Goal: Task Accomplishment & Management: Complete application form

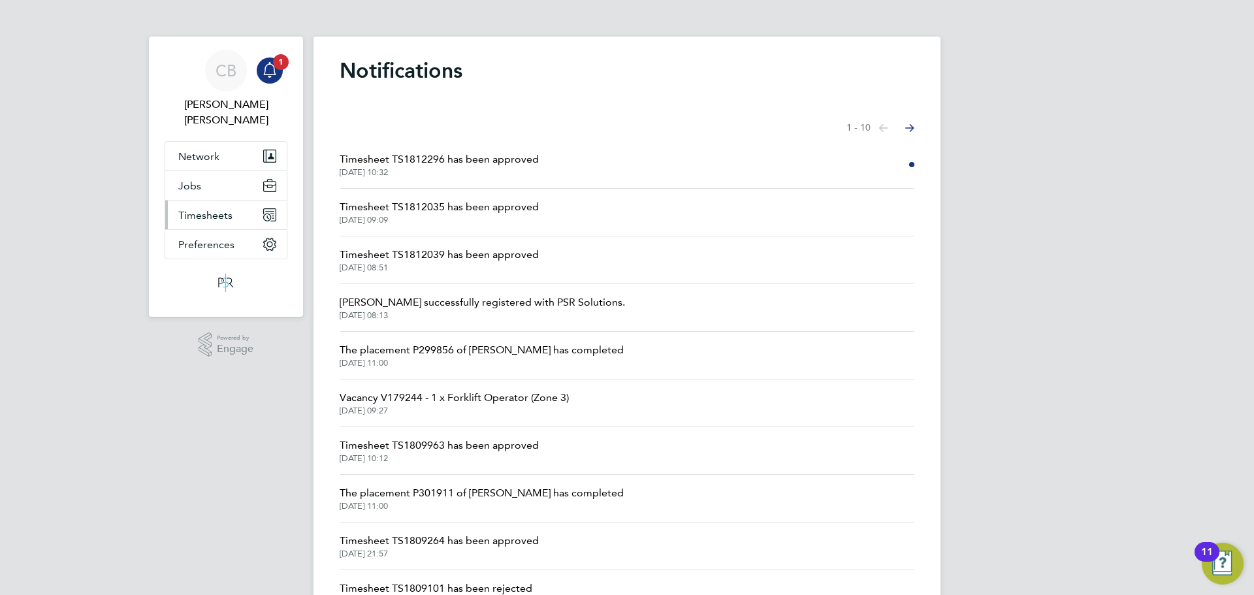
click at [237, 185] on ul "Network Businesses Sites Workers Contacts Jobs Positions Vacancies Placements T…" at bounding box center [226, 200] width 123 height 118
click at [244, 204] on button "Timesheets" at bounding box center [225, 214] width 121 height 29
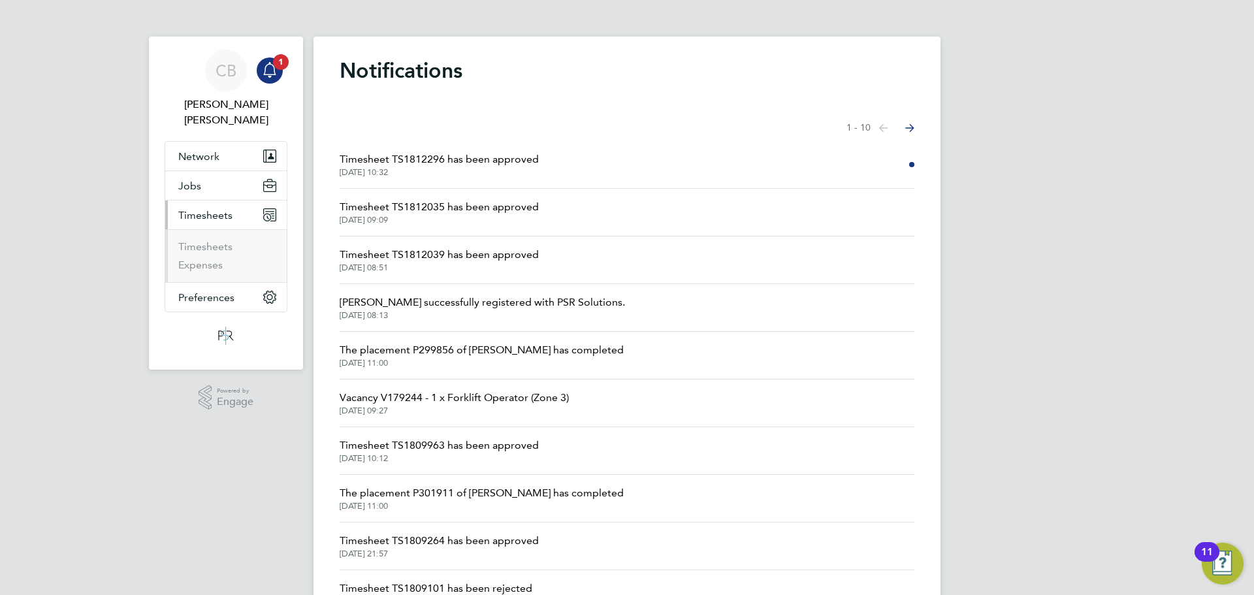
click at [226, 240] on li "Timesheets" at bounding box center [227, 249] width 98 height 18
click at [226, 240] on link "Timesheets" at bounding box center [205, 246] width 54 height 12
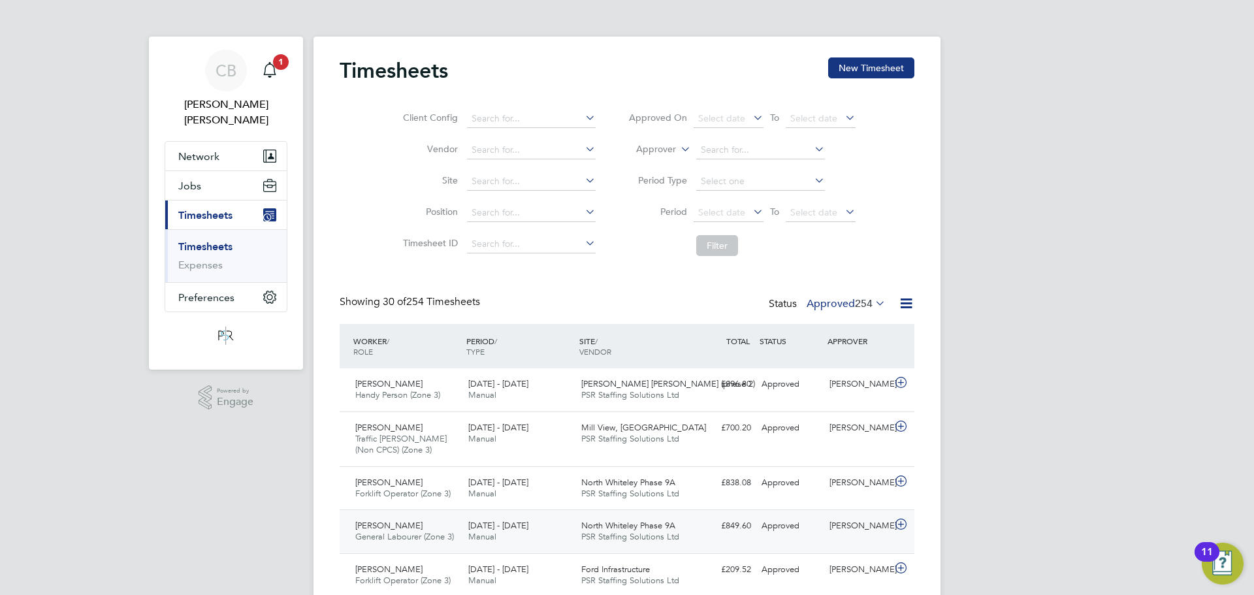
click at [640, 518] on div "North Whiteley Phase 9A PSR Staffing Solutions Ltd" at bounding box center [632, 531] width 113 height 33
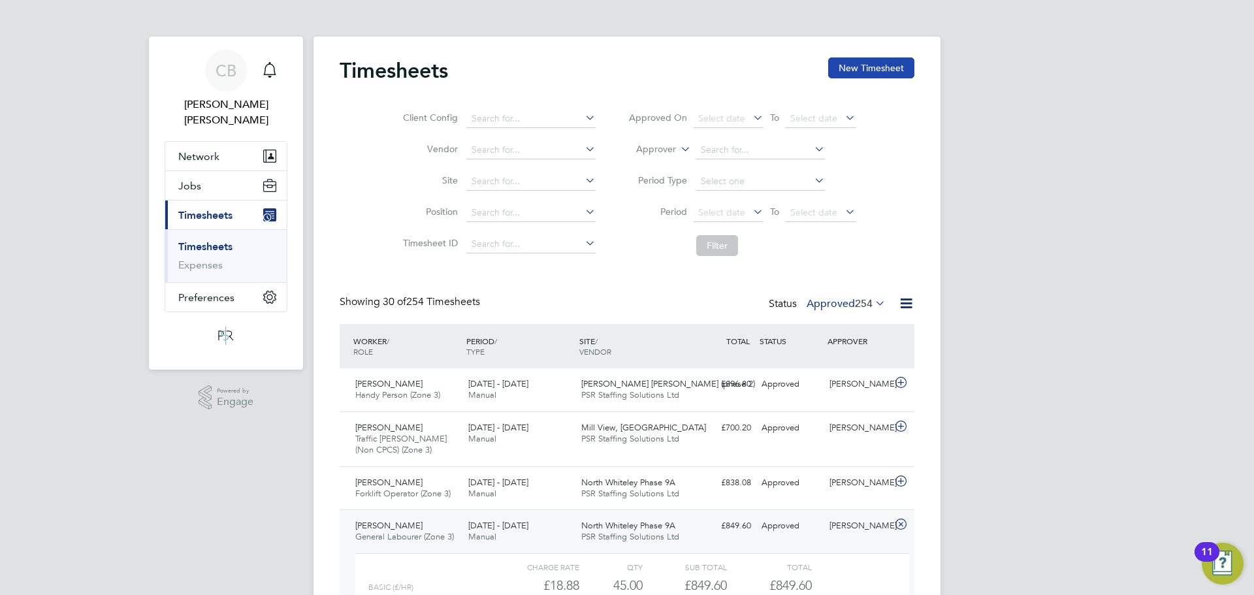
click at [885, 65] on button "New Timesheet" at bounding box center [871, 67] width 86 height 21
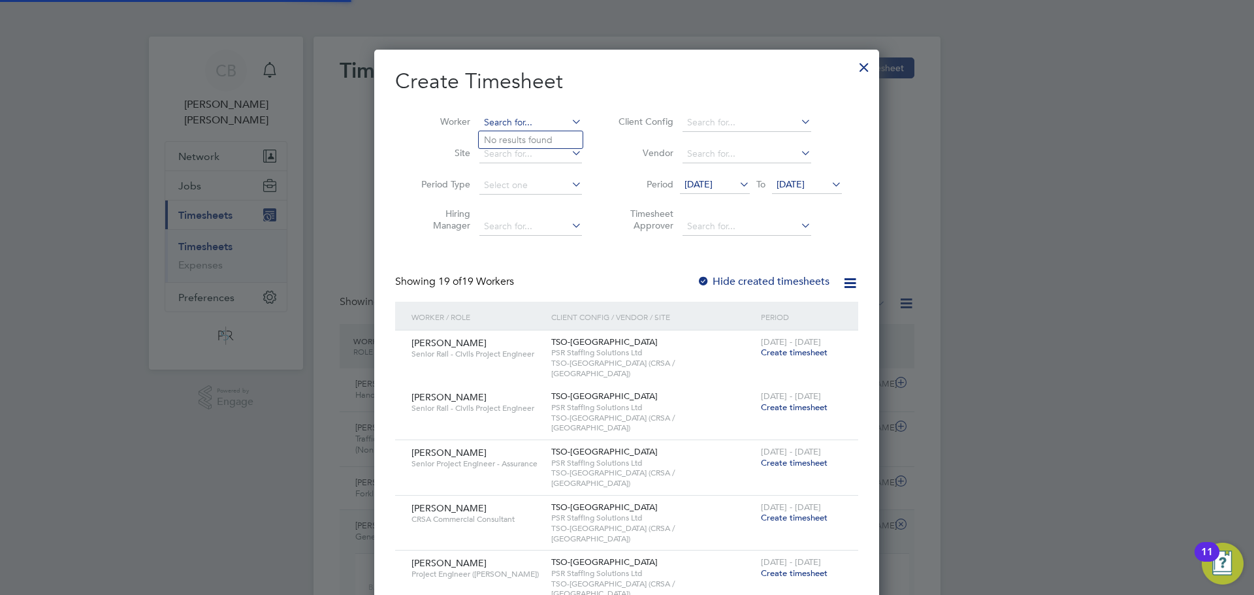
click at [506, 125] on input at bounding box center [530, 123] width 103 height 18
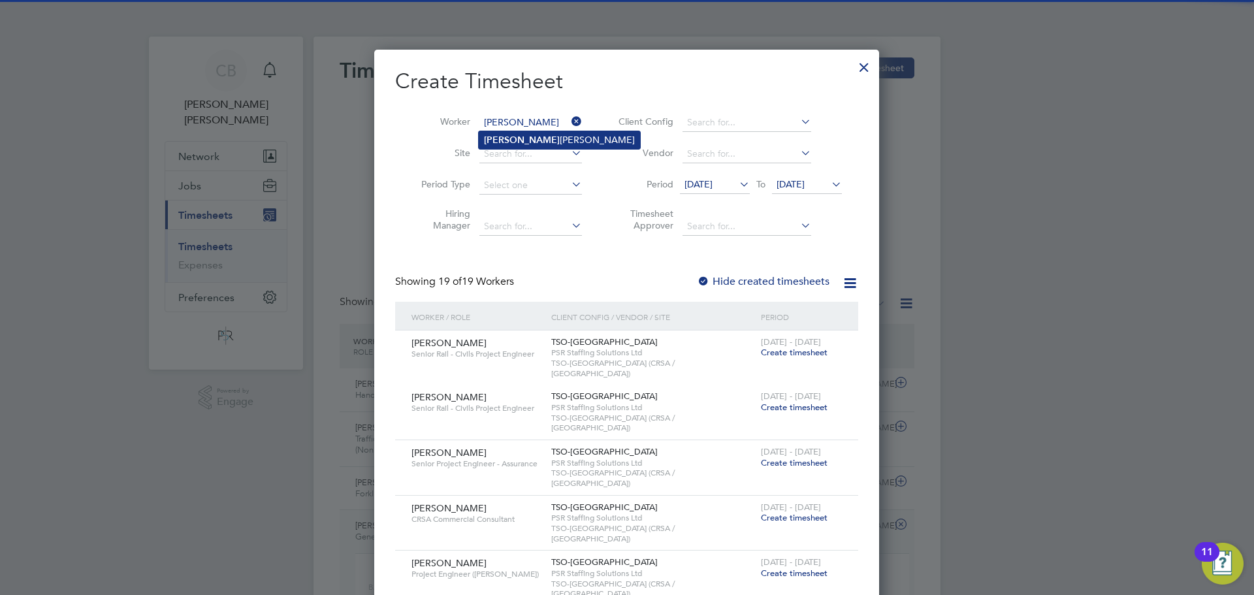
click at [501, 136] on b "[PERSON_NAME]" at bounding box center [522, 139] width 76 height 11
type input "[PERSON_NAME]"
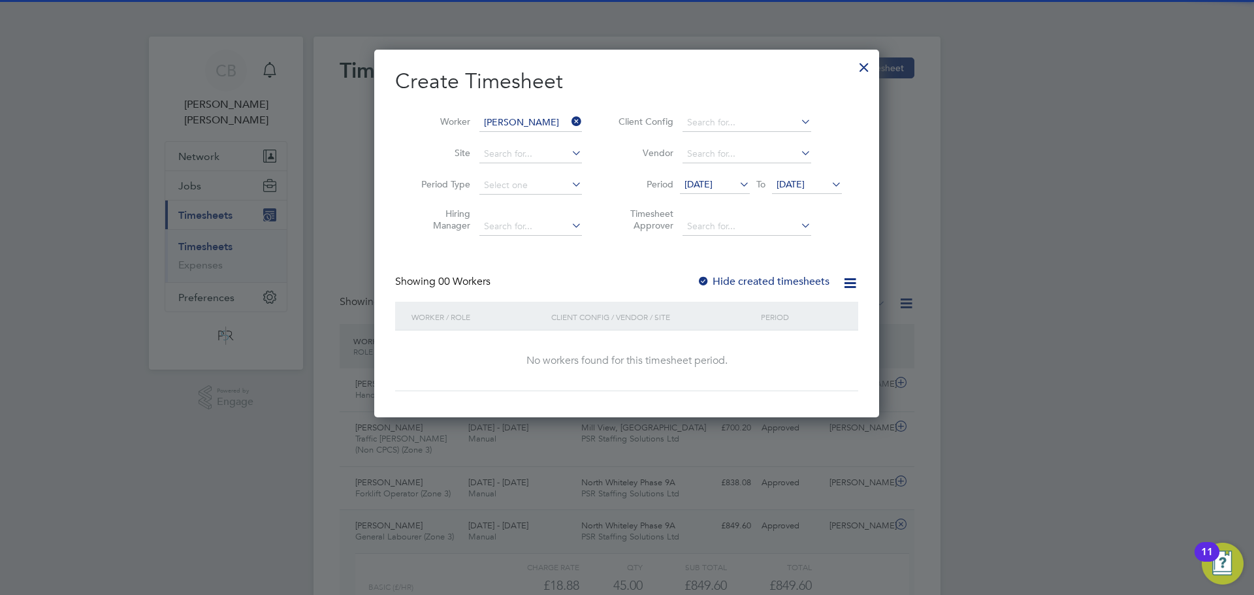
click at [773, 281] on label "Hide created timesheets" at bounding box center [763, 281] width 133 height 13
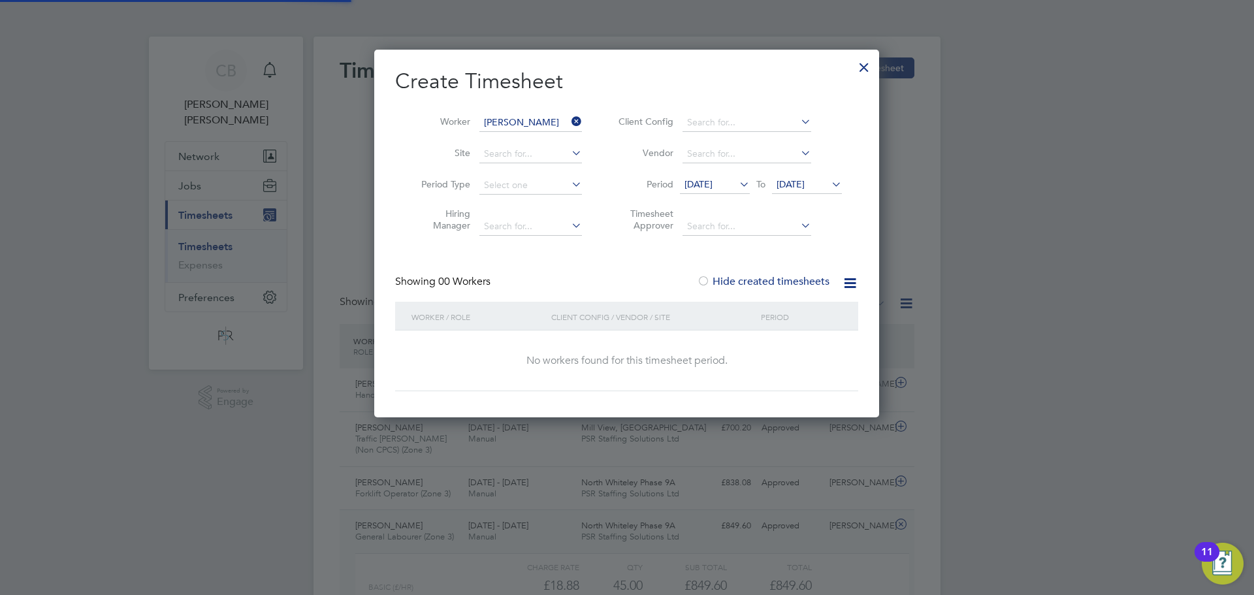
click at [804, 178] on span "[DATE]" at bounding box center [790, 184] width 28 height 12
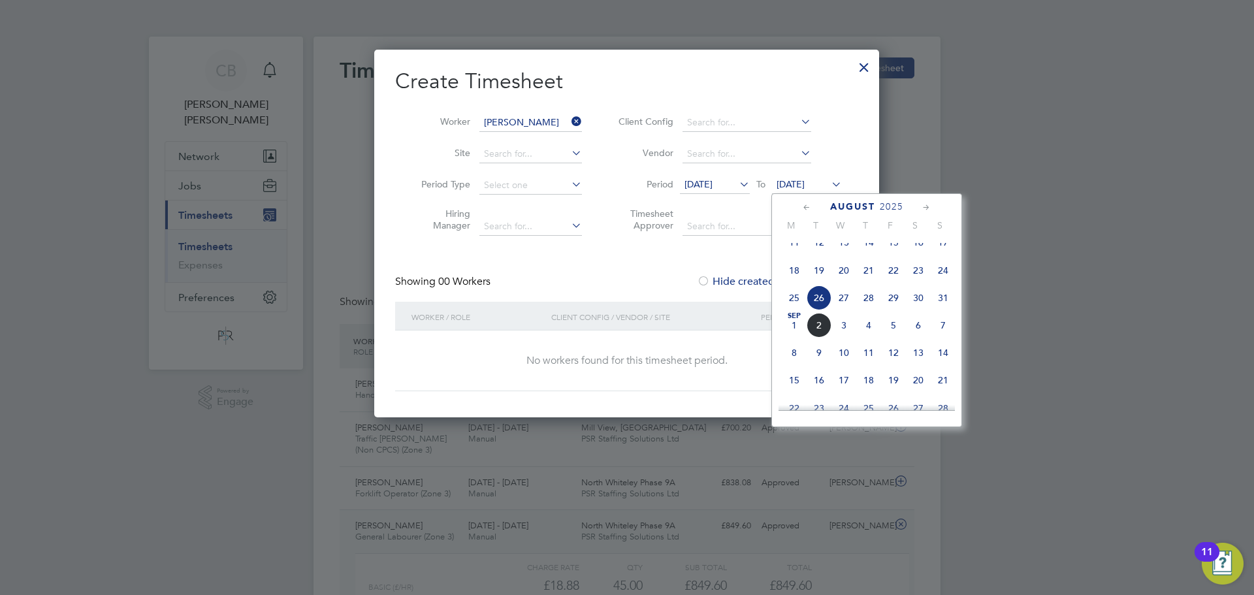
click at [923, 338] on span "6" at bounding box center [918, 325] width 25 height 25
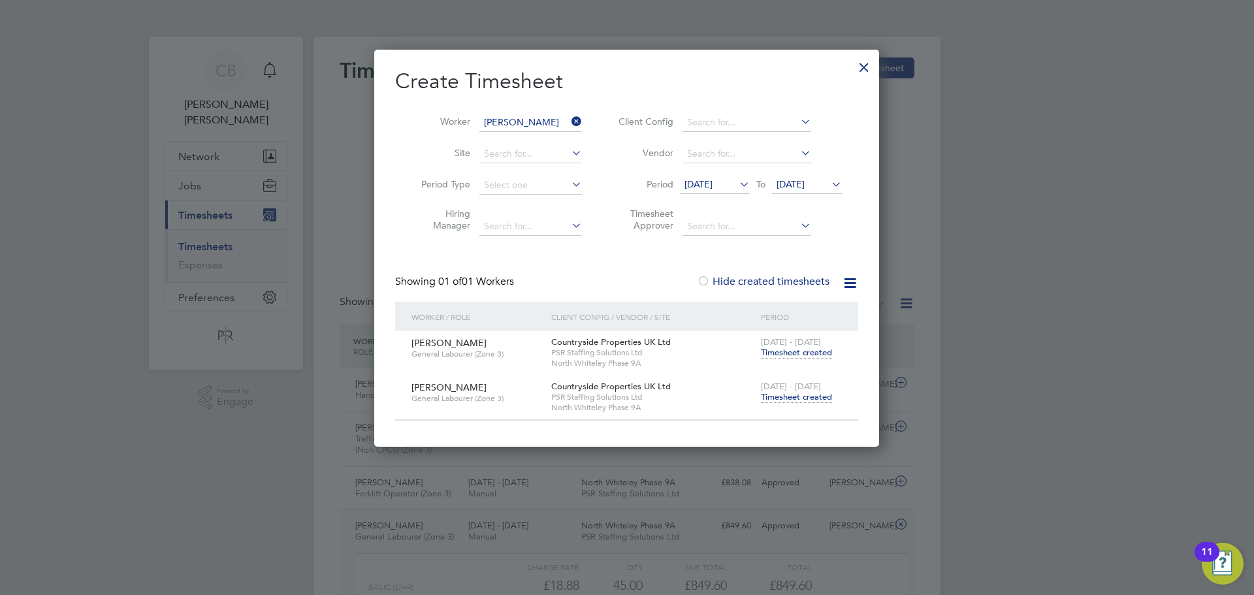
click at [782, 392] on span "Timesheet created" at bounding box center [796, 397] width 71 height 12
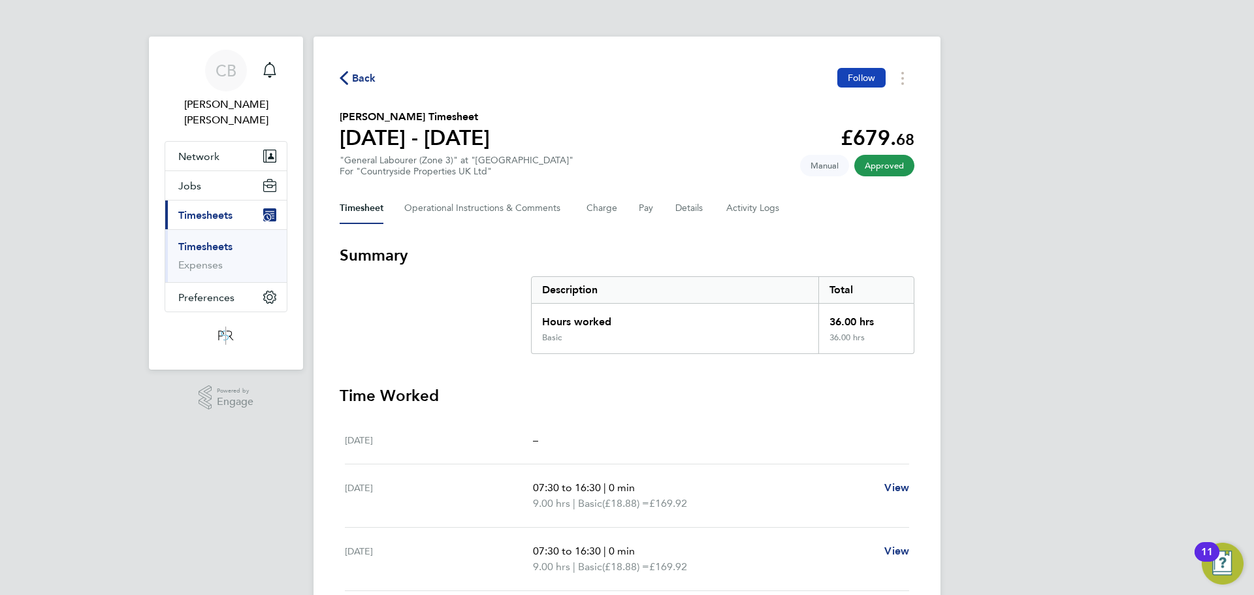
click at [872, 82] on span "Follow" at bounding box center [860, 78] width 27 height 12
click at [362, 78] on span "Back" at bounding box center [364, 79] width 24 height 16
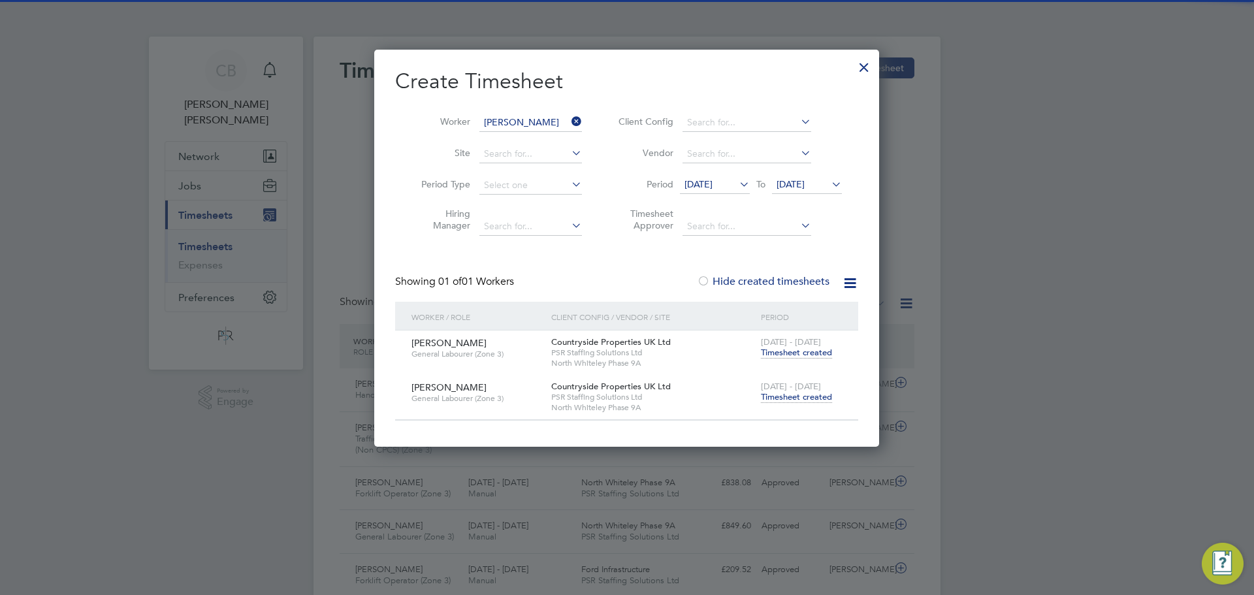
click at [804, 179] on span "[DATE]" at bounding box center [790, 184] width 28 height 12
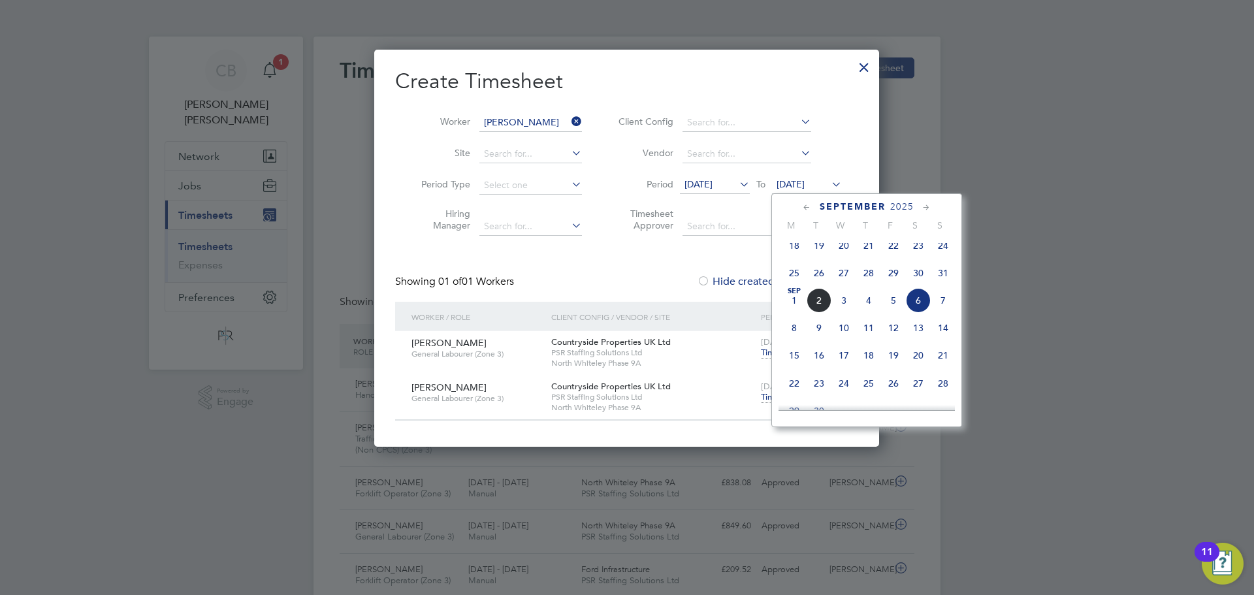
click at [942, 352] on div "[DATE] 2 3 4 5 6 7 8 9 10 11 12 13 14 15 16 17 18 19 20 21 22 23 24 25 26 27 28…" at bounding box center [874, 357] width 193 height 138
click at [947, 334] on span "14" at bounding box center [942, 327] width 25 height 25
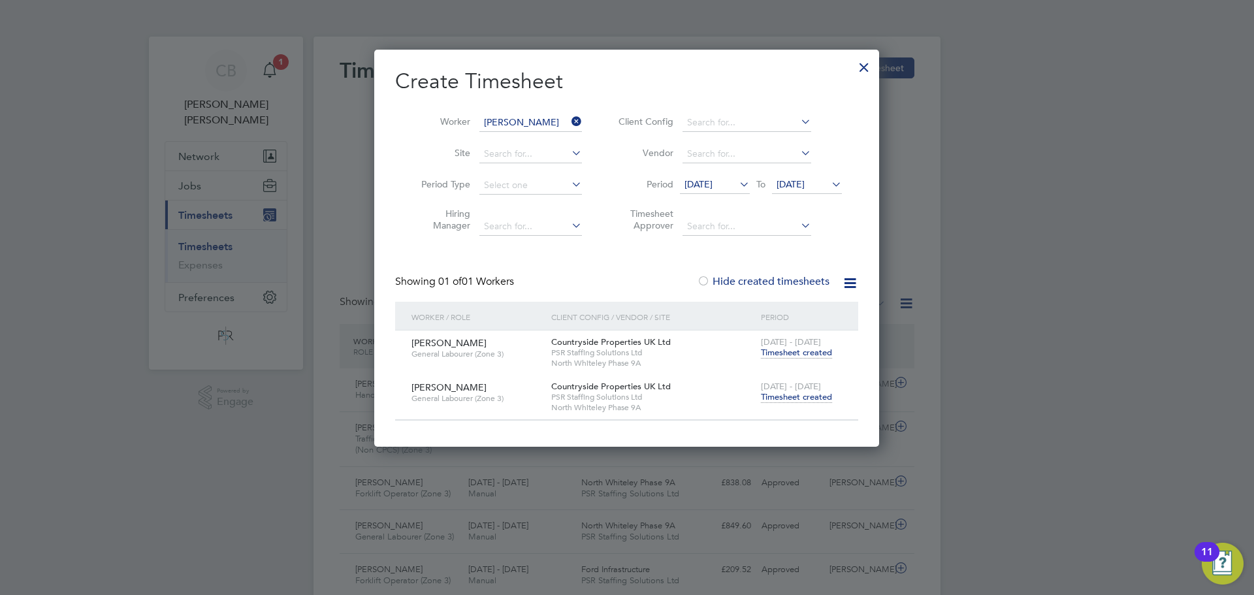
click at [714, 170] on li "Period [DATE] To [DATE]" at bounding box center [728, 185] width 260 height 31
click at [712, 179] on span "[DATE]" at bounding box center [698, 184] width 28 height 12
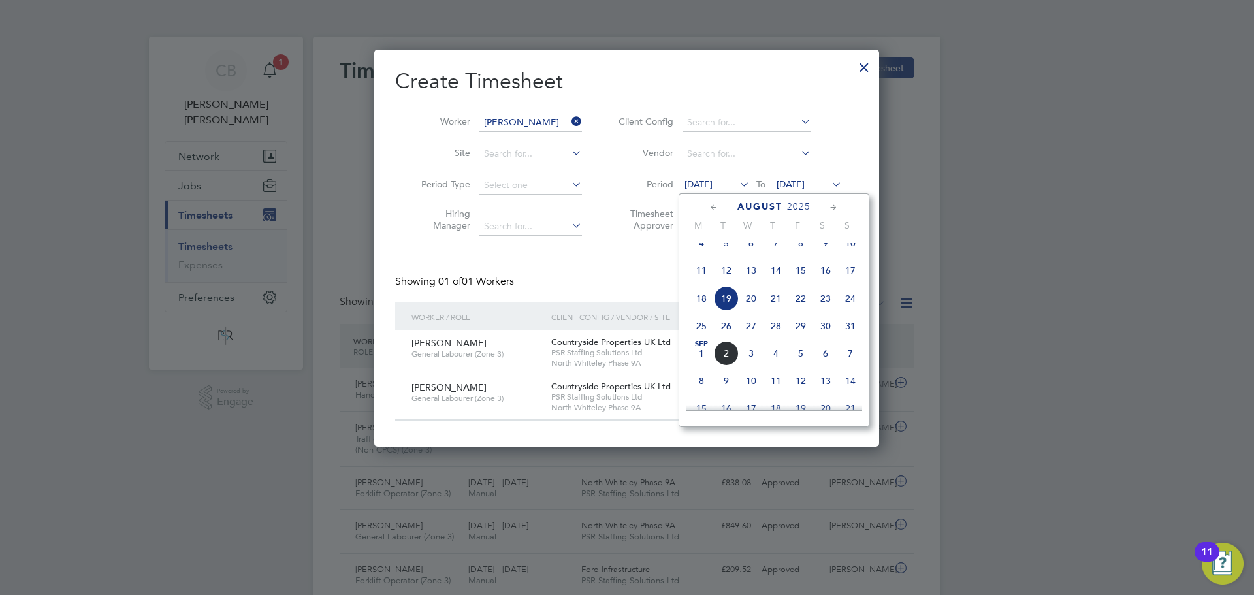
click at [703, 243] on span "4" at bounding box center [701, 242] width 25 height 25
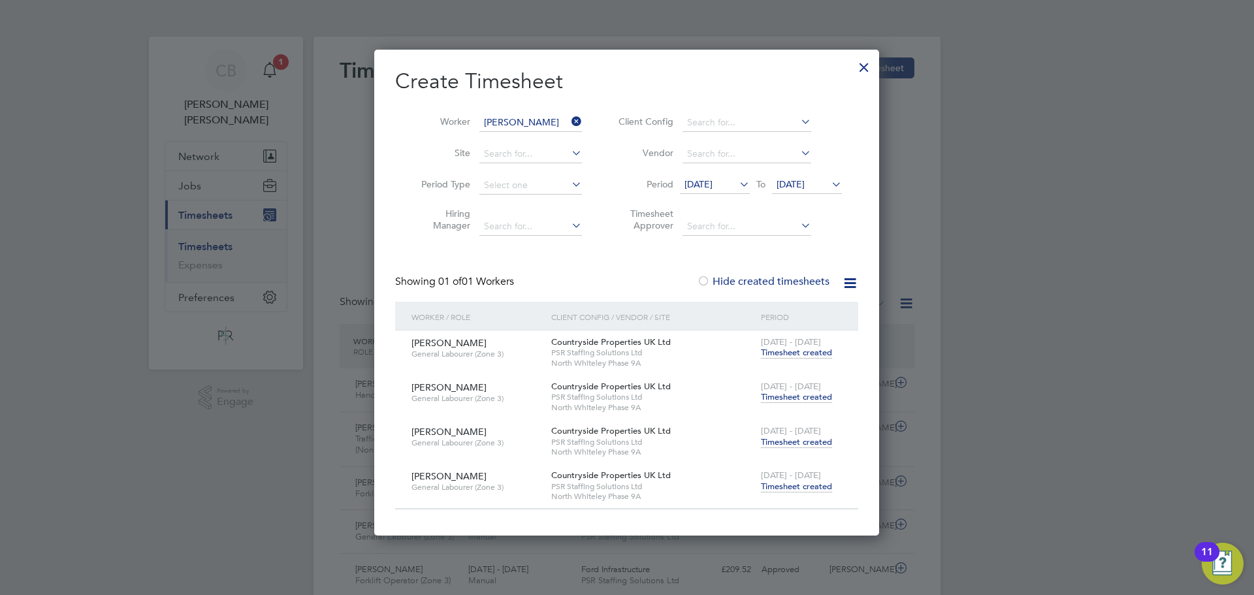
click at [793, 183] on span "[DATE]" at bounding box center [790, 184] width 28 height 12
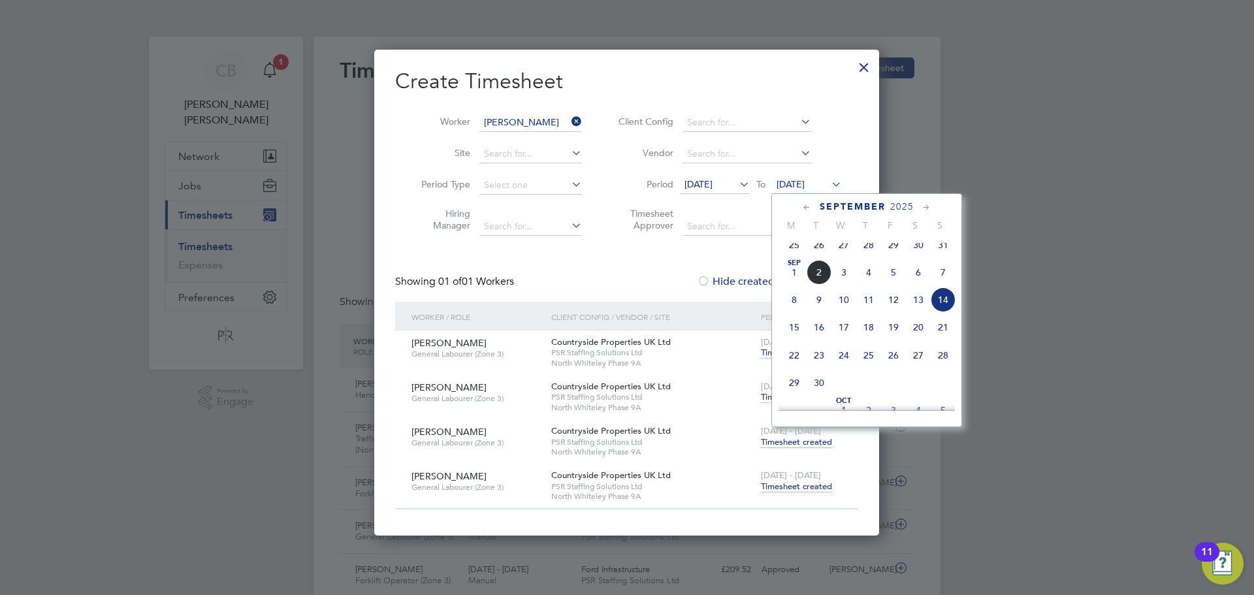
click at [932, 358] on span "28" at bounding box center [942, 355] width 25 height 25
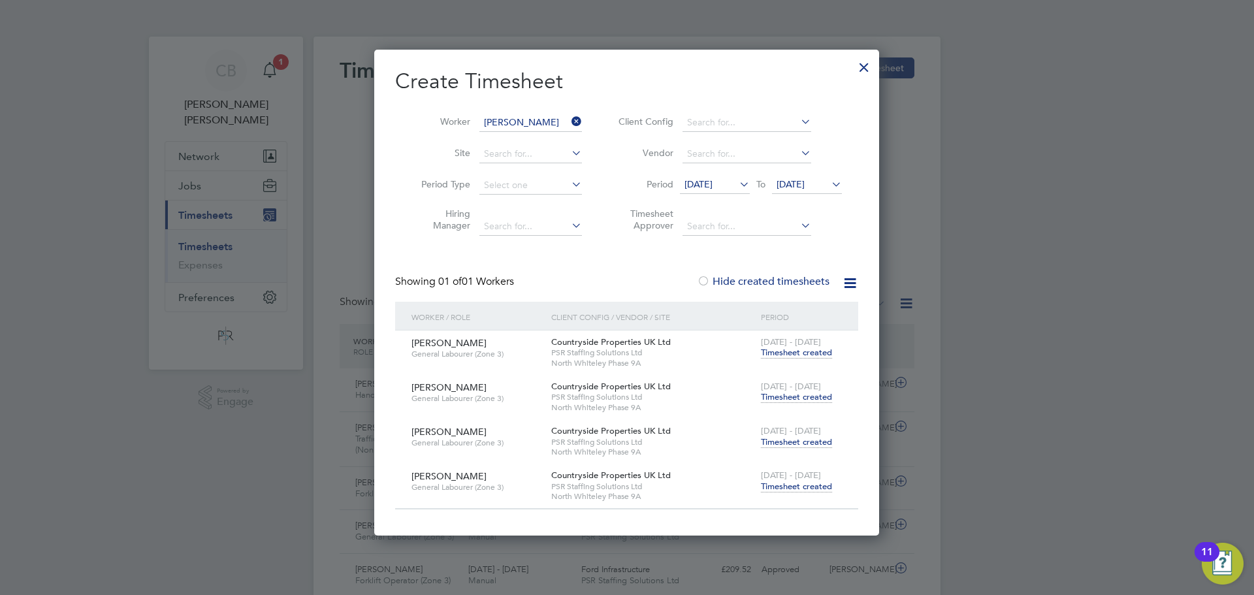
click at [862, 68] on div at bounding box center [864, 64] width 24 height 24
